Goal: Transaction & Acquisition: Purchase product/service

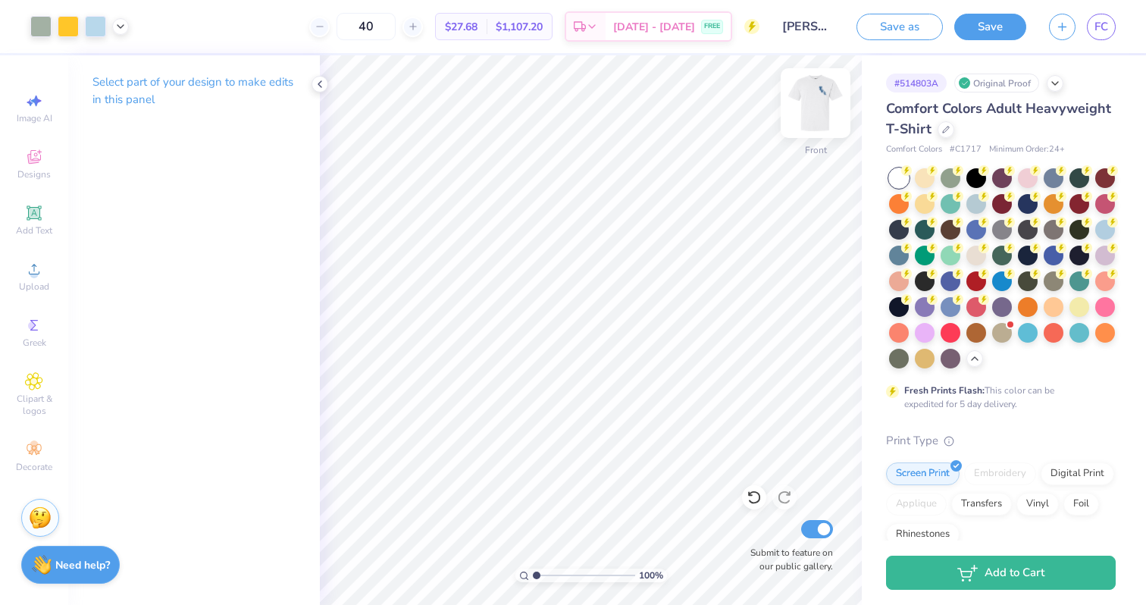
click at [815, 92] on img at bounding box center [815, 103] width 61 height 61
click at [815, 92] on img at bounding box center [815, 103] width 30 height 30
click at [972, 203] on div at bounding box center [976, 202] width 20 height 20
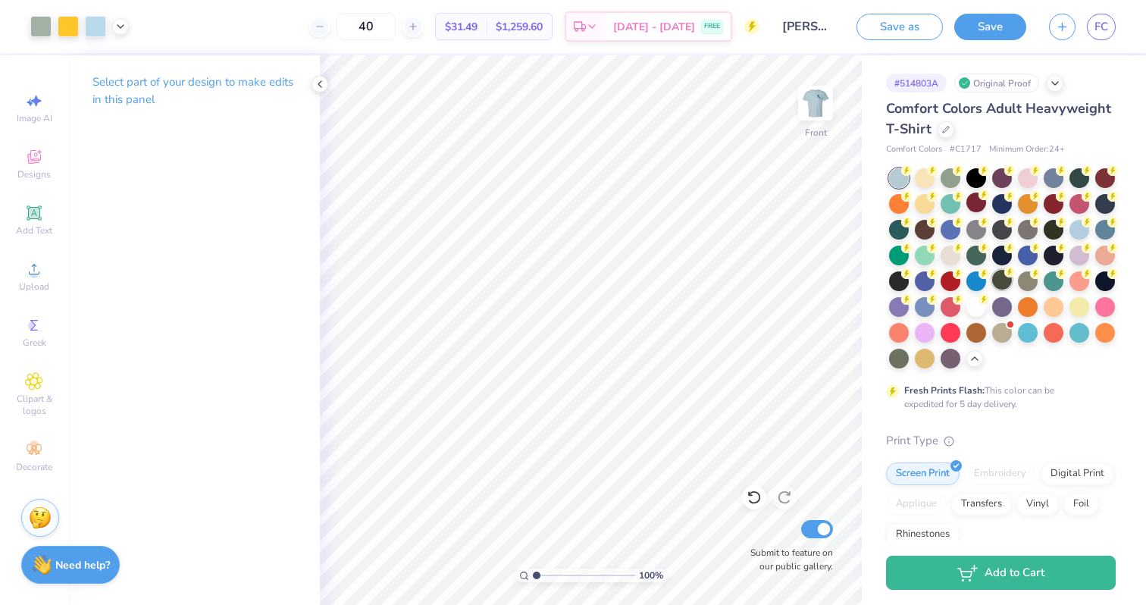
click at [1004, 273] on icon at bounding box center [1009, 272] width 11 height 11
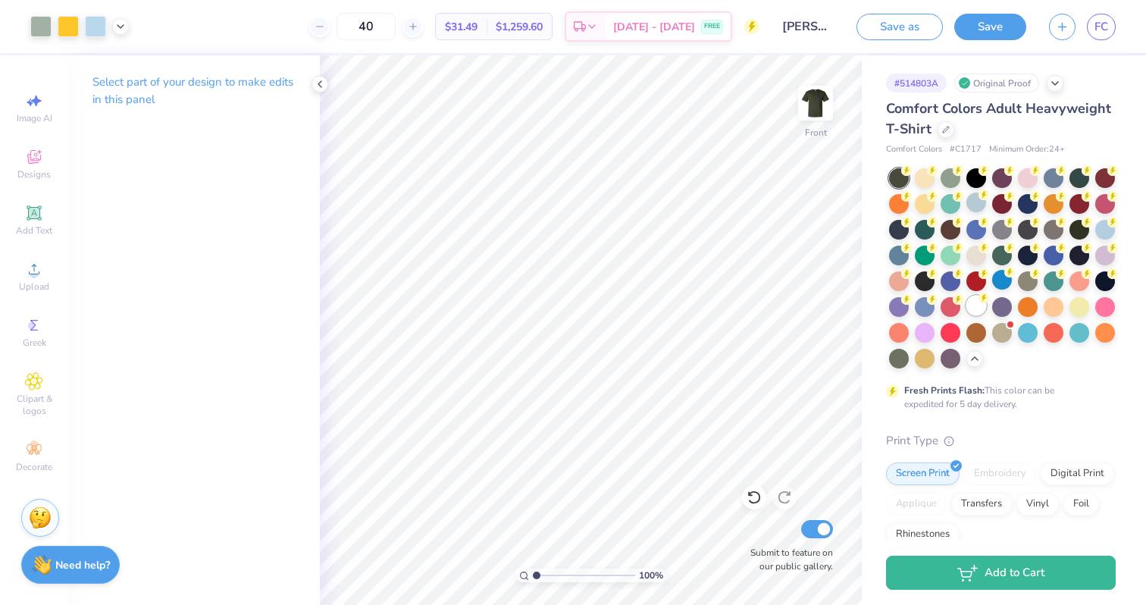
click at [977, 306] on div at bounding box center [976, 306] width 20 height 20
click at [818, 118] on img at bounding box center [815, 103] width 61 height 61
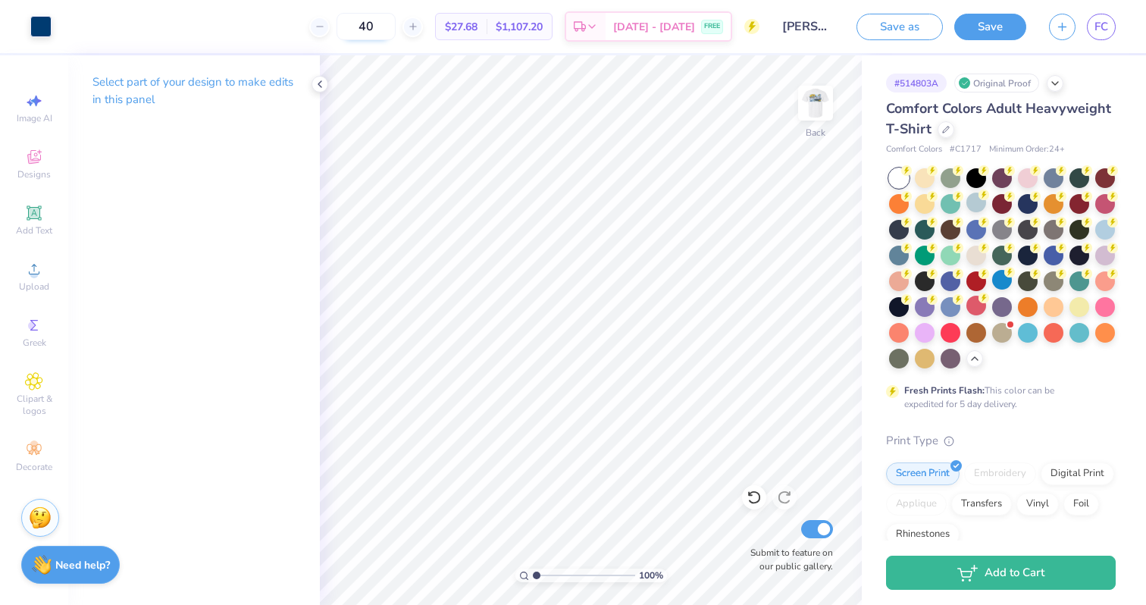
drag, startPoint x: 393, startPoint y: 33, endPoint x: 362, endPoint y: 33, distance: 31.1
click at [362, 33] on input "40" at bounding box center [365, 26] width 59 height 27
type input "80"
